Goal: Navigation & Orientation: Find specific page/section

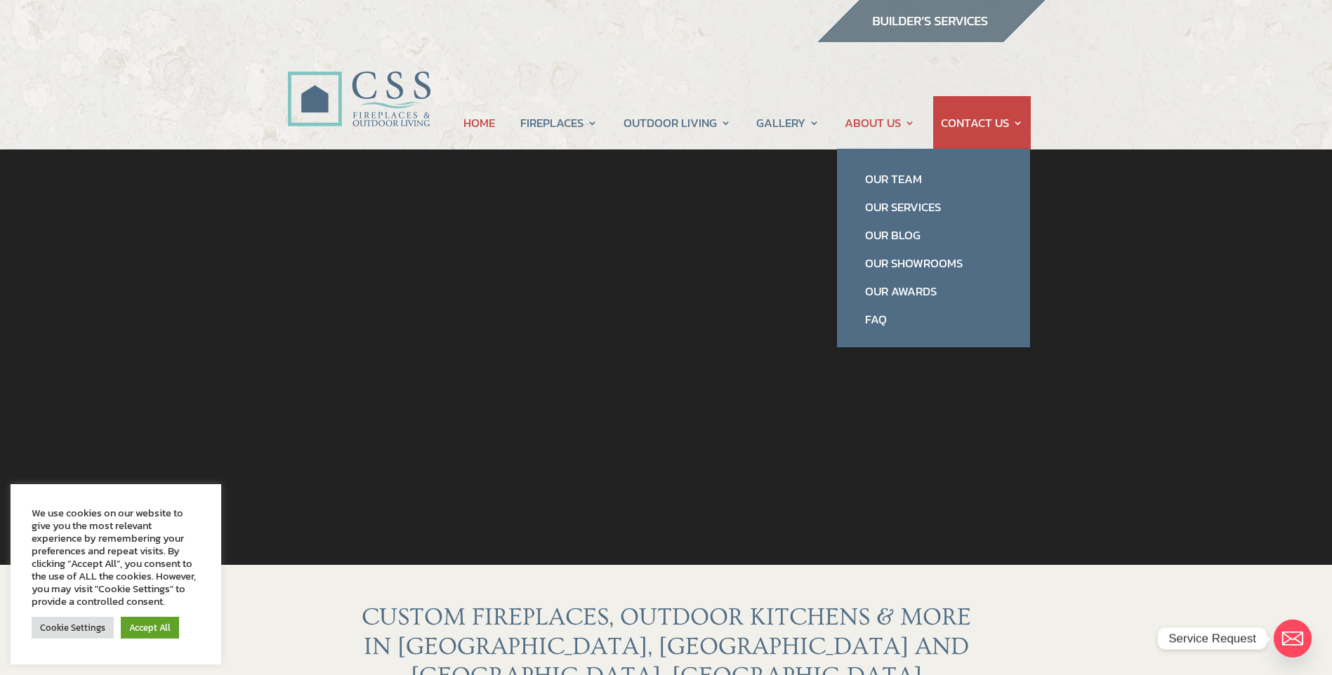
click at [868, 132] on link "ABOUT US" at bounding box center [879, 122] width 70 height 53
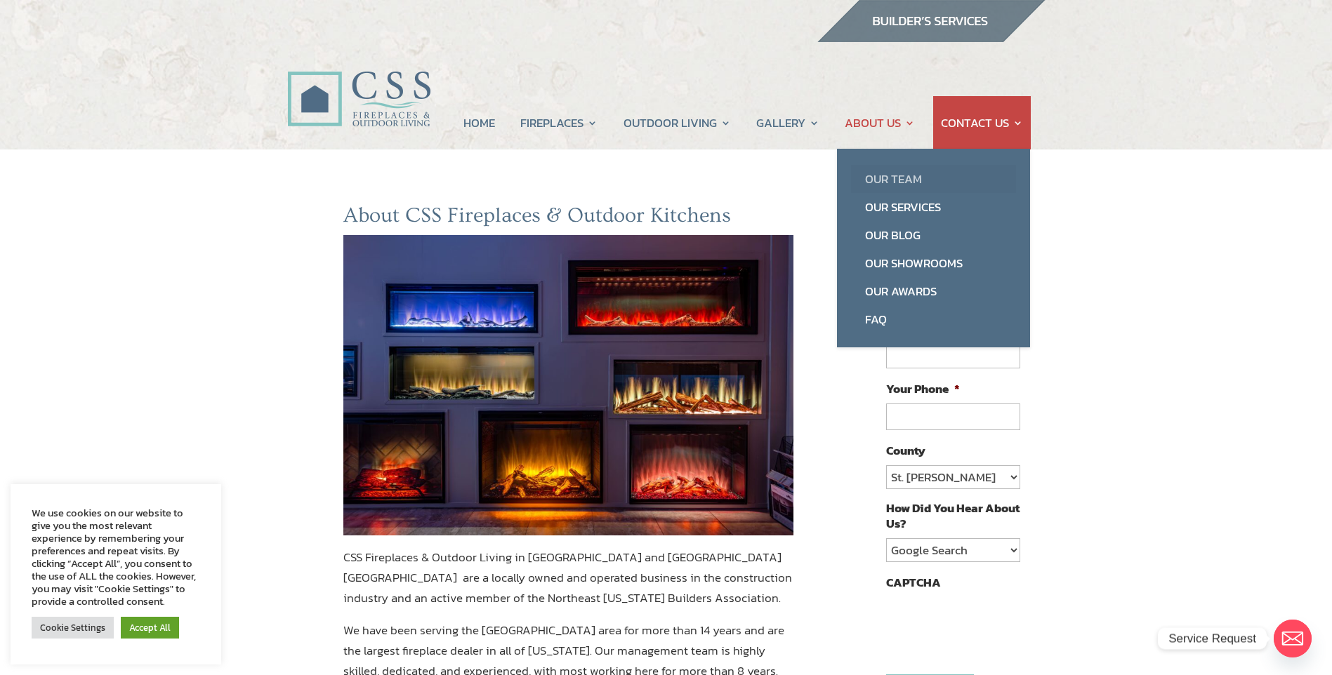
click at [885, 176] on link "Our Team" at bounding box center [933, 179] width 165 height 28
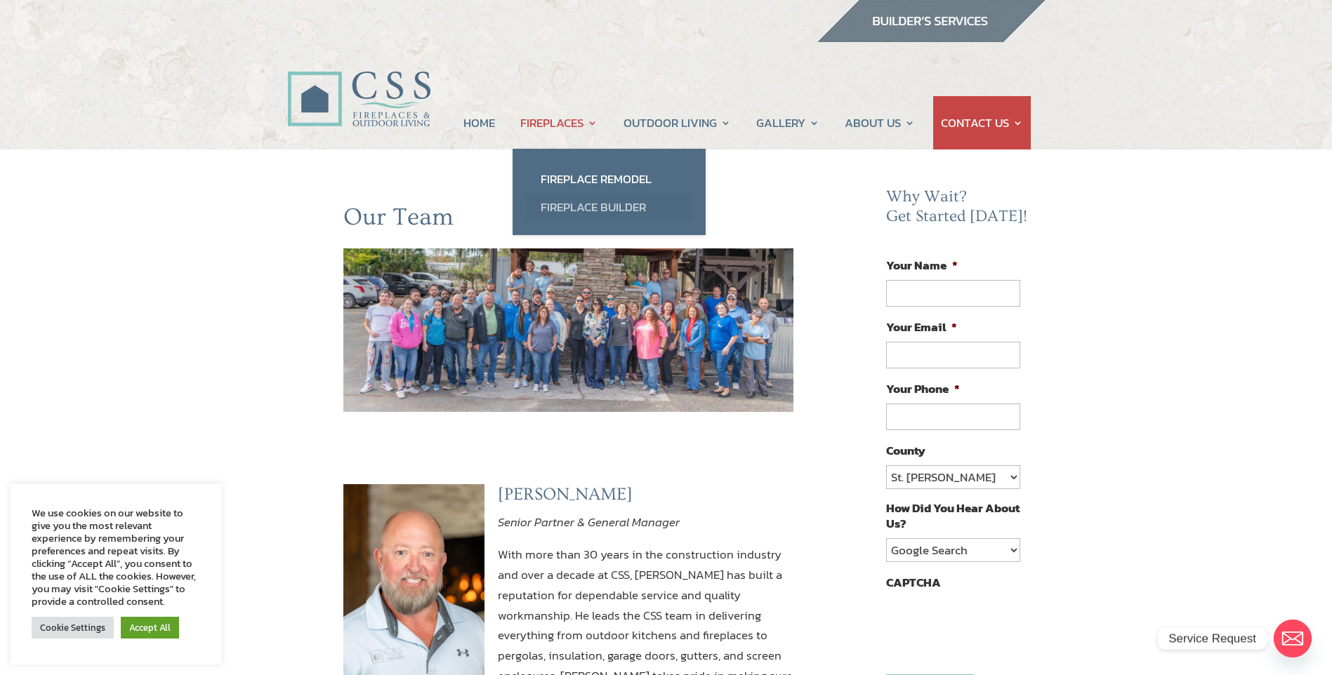
click at [553, 204] on link "Fireplace Builder" at bounding box center [608, 207] width 165 height 28
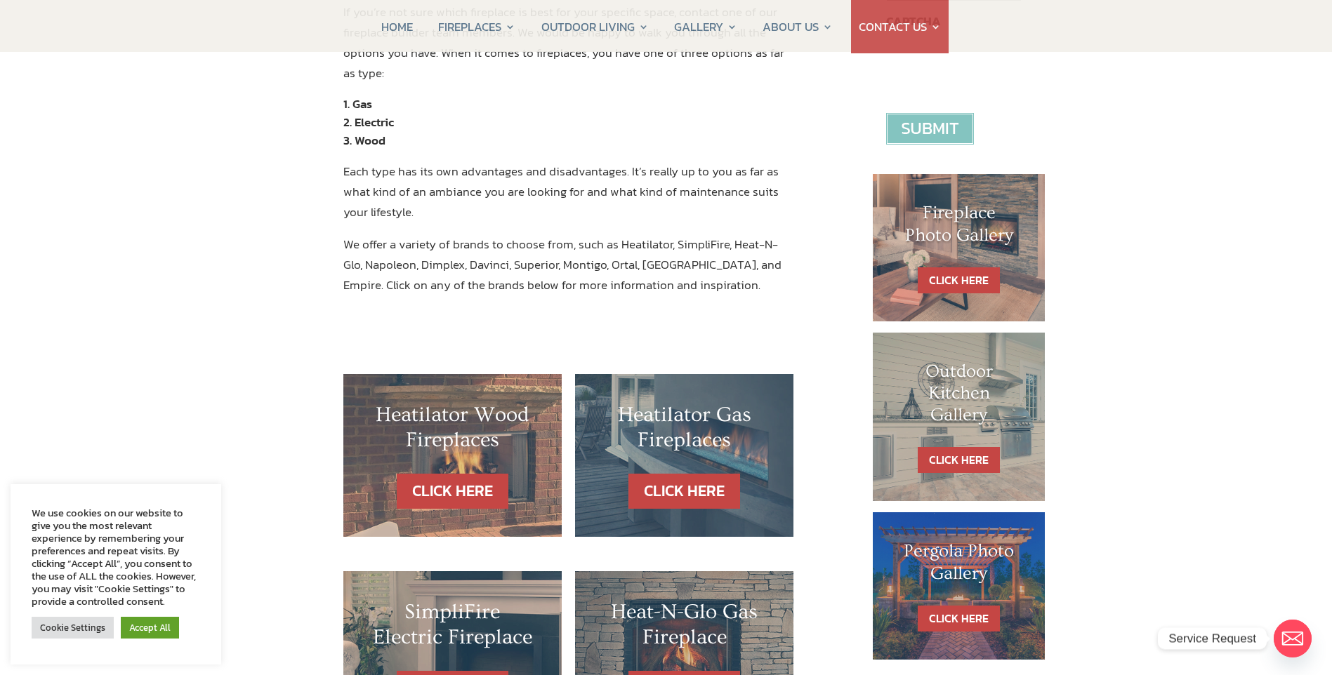
scroll to position [772, 0]
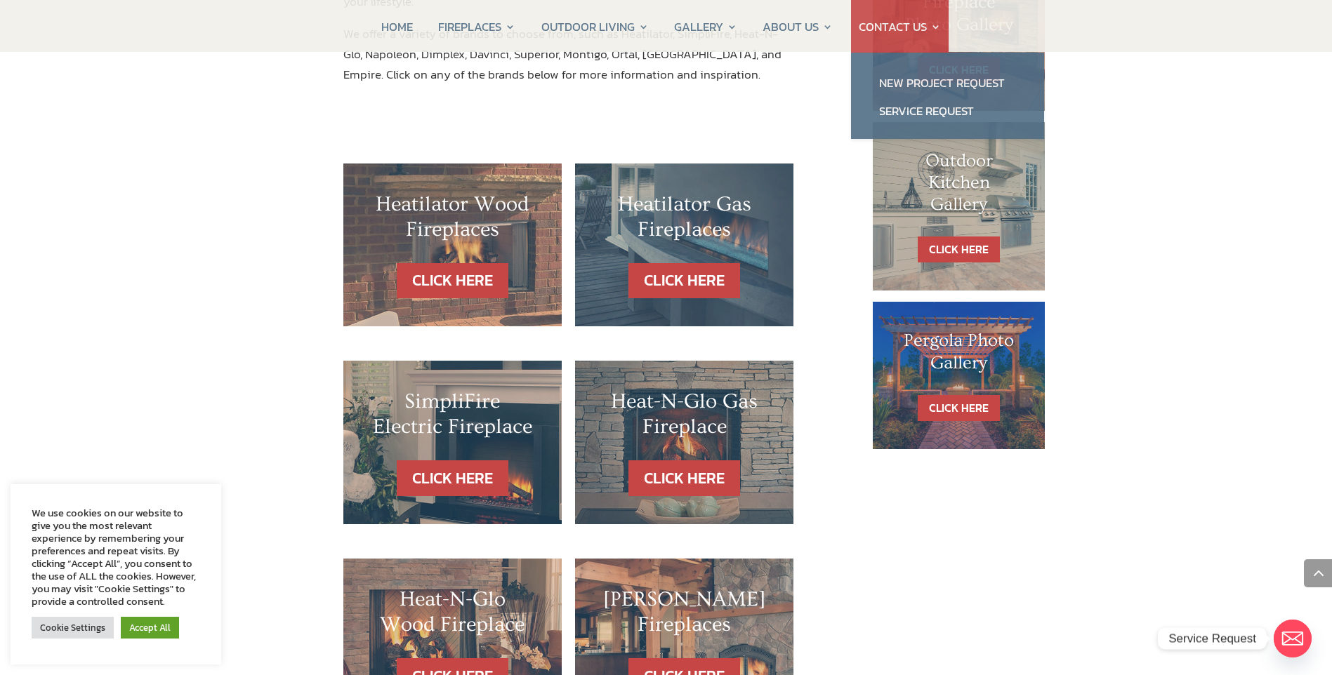
drag, startPoint x: 1091, startPoint y: 162, endPoint x: 929, endPoint y: 37, distance: 204.7
click at [1086, 157] on div "Fireplace Builder We are YOUR local fireplace builder and have been in business…" at bounding box center [666, 392] width 1332 height 2031
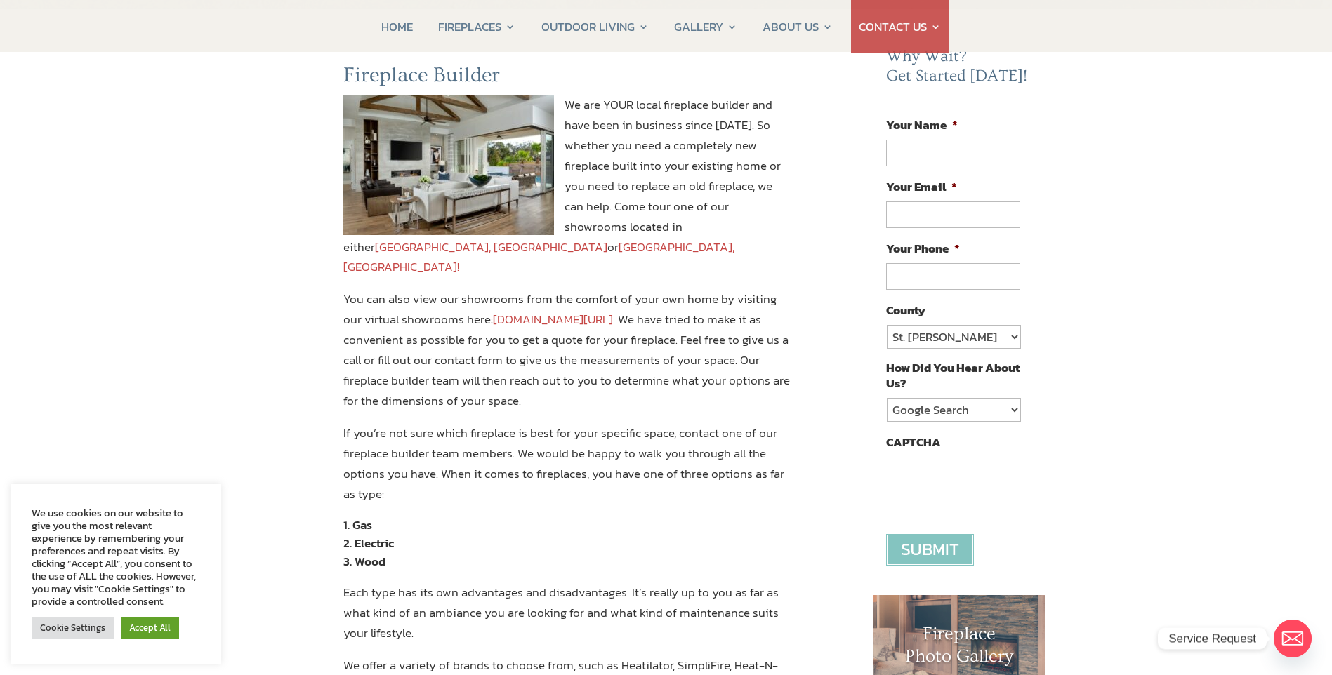
scroll to position [0, 0]
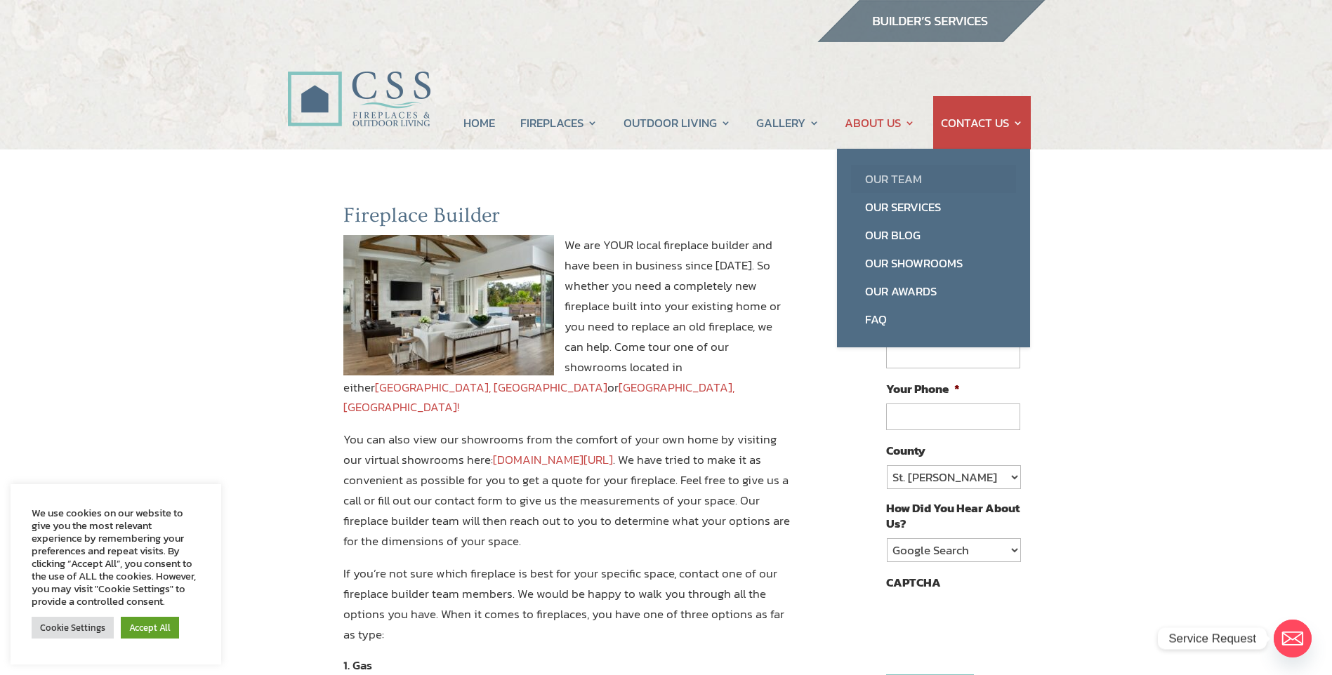
click at [870, 174] on link "Our Team" at bounding box center [933, 179] width 165 height 28
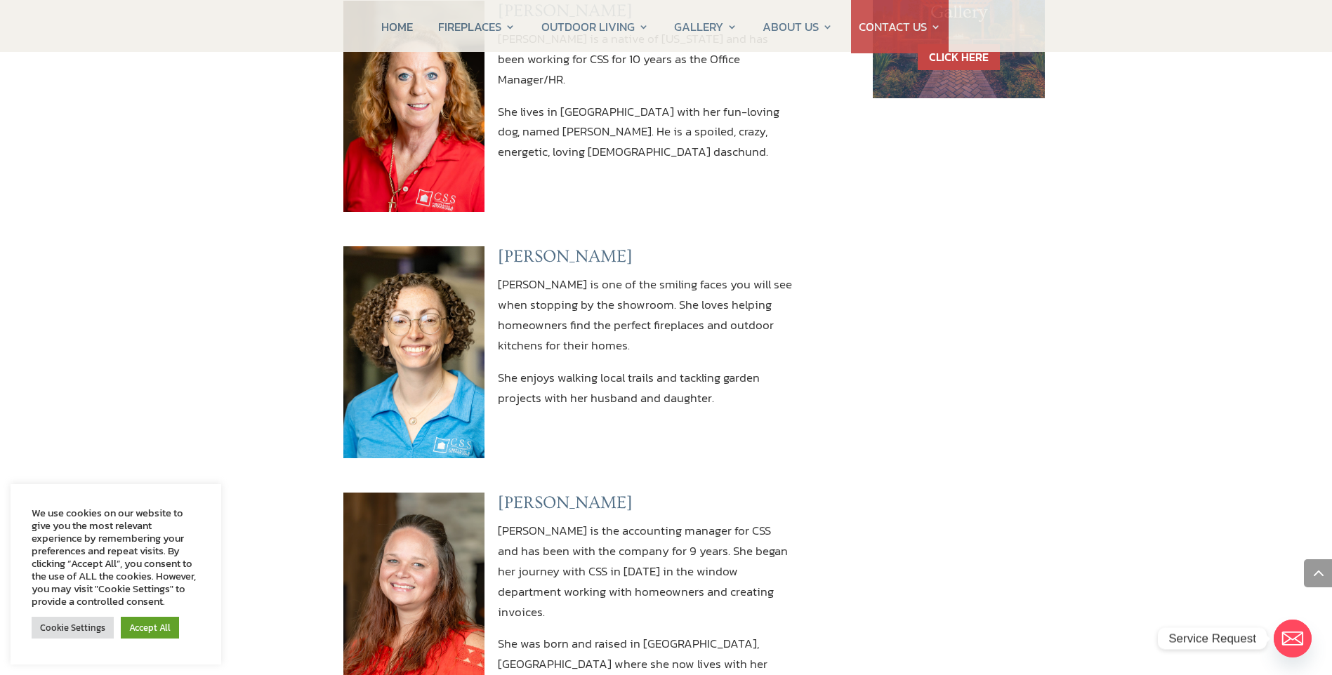
scroll to position [1053, 0]
